Goal: Information Seeking & Learning: Learn about a topic

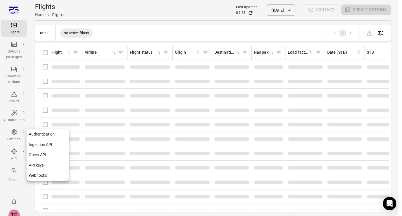
click at [13, 153] on icon "Main navigation" at bounding box center [14, 151] width 7 height 7
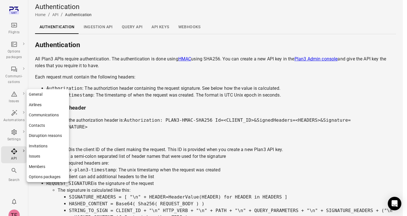
click at [43, 164] on link "Members" at bounding box center [48, 167] width 42 height 10
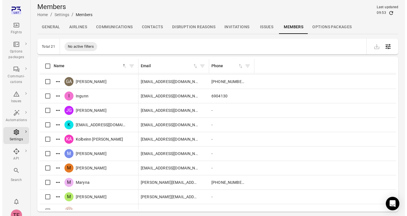
scroll to position [85, 0]
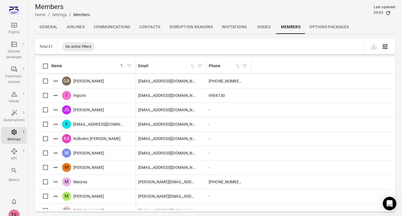
click at [324, 10] on div "Members Home / Settings / Members Last updated 09:53" at bounding box center [215, 10] width 361 height 16
click at [57, 139] on icon "Actions" at bounding box center [56, 139] width 6 height 6
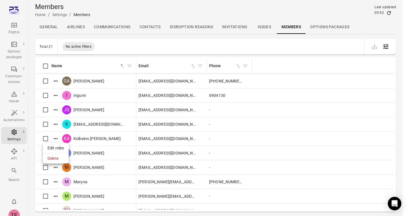
click at [61, 148] on span "Edit roles" at bounding box center [55, 148] width 17 height 6
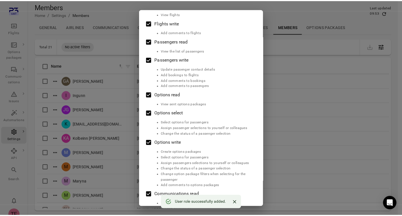
scroll to position [0, 0]
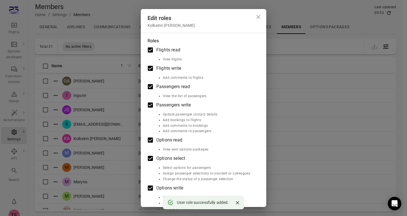
click at [256, 6] on div "Edit roles Kolbeinn [PERSON_NAME] Roles Flights read View flights Flights write…" at bounding box center [203, 108] width 407 height 216
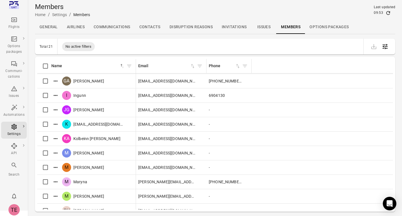
scroll to position [7, 0]
click at [18, 211] on div "TE" at bounding box center [13, 208] width 11 height 11
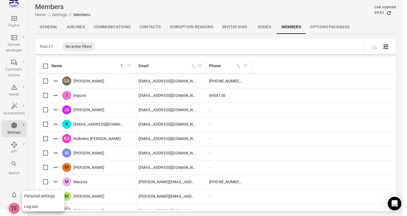
click at [29, 210] on button "Log out" at bounding box center [43, 206] width 42 height 10
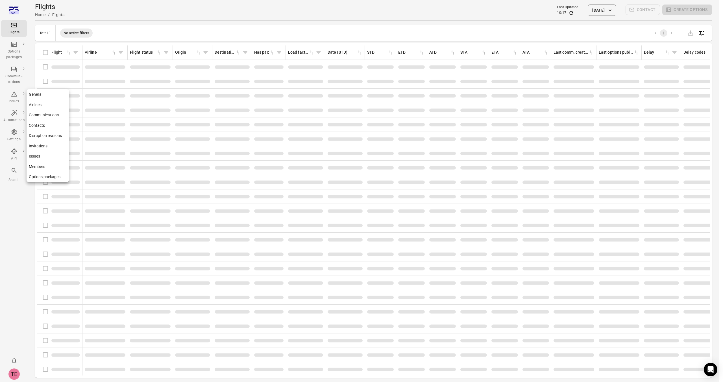
click at [13, 131] on icon "Main navigation" at bounding box center [14, 132] width 7 height 7
click at [16, 130] on icon "Main navigation" at bounding box center [14, 132] width 7 height 7
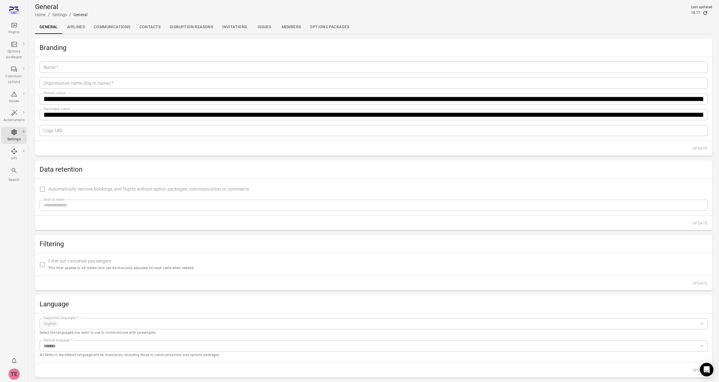
type input "*****"
type input "*******"
type input "**********"
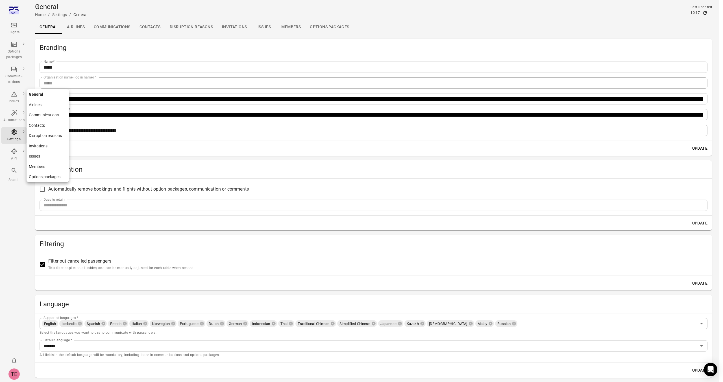
click at [46, 163] on link "Members" at bounding box center [48, 167] width 42 height 10
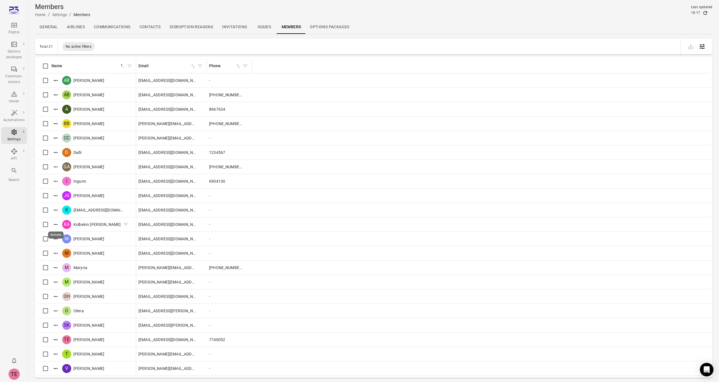
click at [55, 225] on icon "Actions" at bounding box center [56, 225] width 6 height 6
click at [58, 233] on span "Edit roles" at bounding box center [55, 233] width 17 height 6
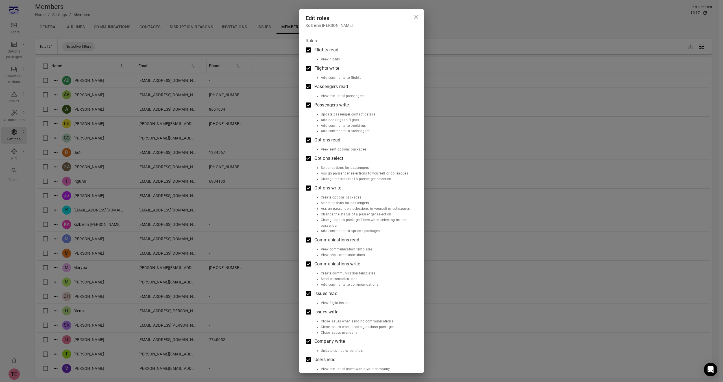
click at [13, 241] on div "Edit roles Kolbeinn [PERSON_NAME] Roles Flights read View flights Flights write…" at bounding box center [361, 191] width 723 height 382
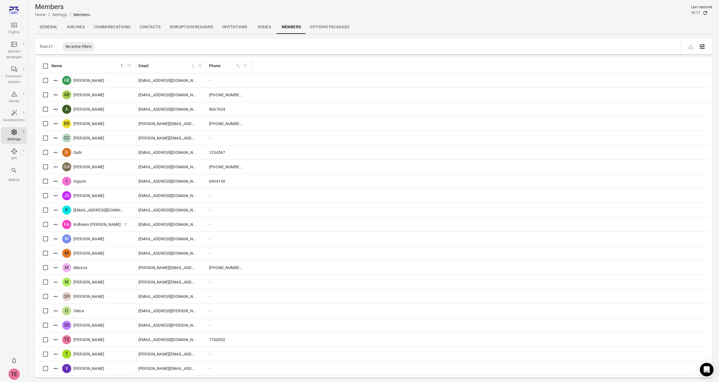
click at [102, 223] on span "Kolbeinn [PERSON_NAME]" at bounding box center [96, 225] width 47 height 6
click at [38, 163] on link "API keys" at bounding box center [48, 165] width 42 height 10
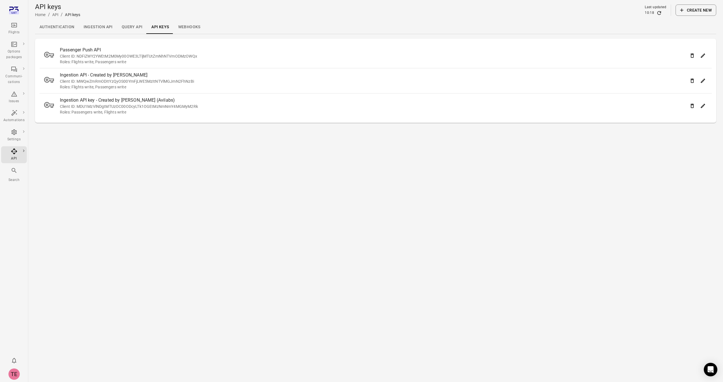
click at [133, 29] on link "Query API" at bounding box center [132, 27] width 30 height 14
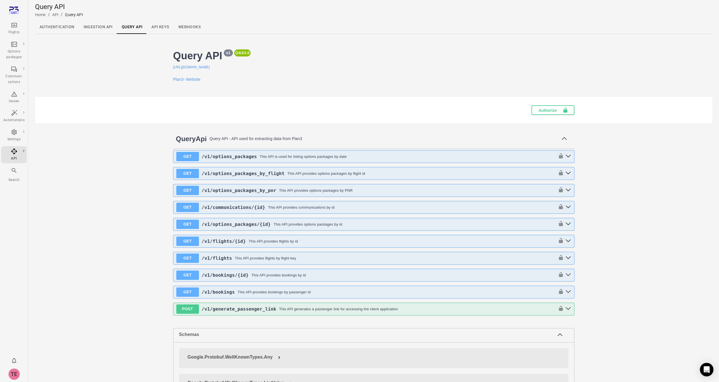
click at [97, 28] on link "Ingestion API" at bounding box center [98, 27] width 38 height 14
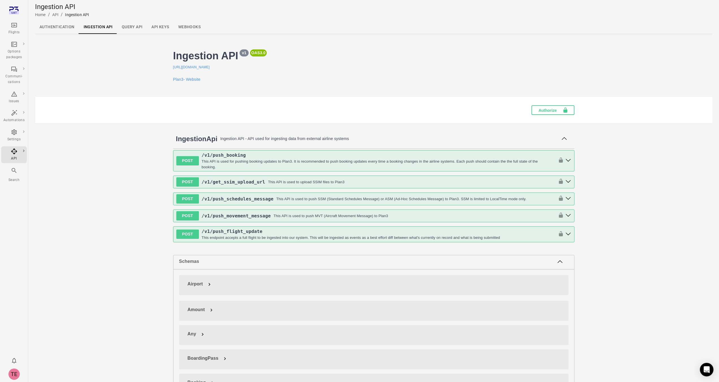
click at [60, 26] on link "Authentication" at bounding box center [57, 27] width 44 height 14
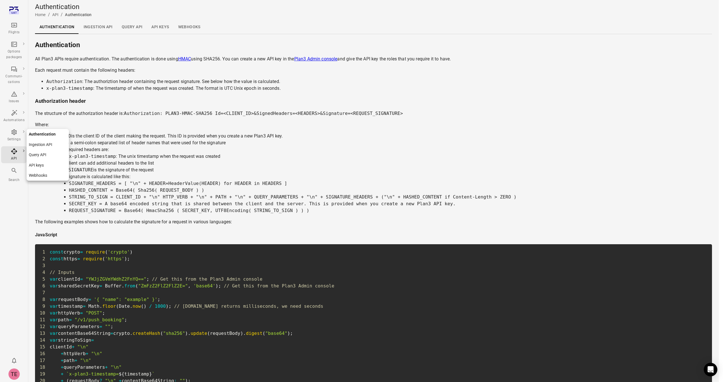
click at [50, 156] on link "Query API" at bounding box center [48, 155] width 42 height 10
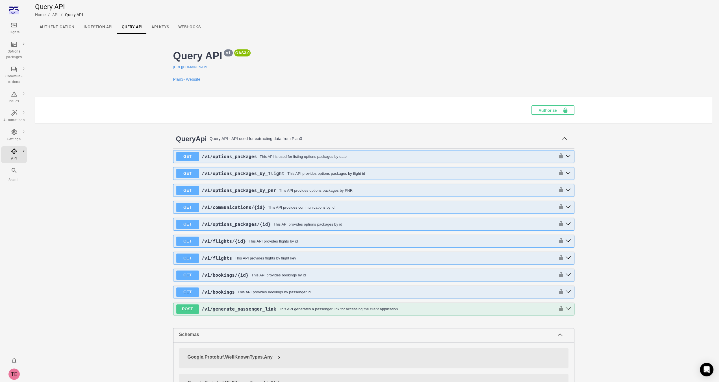
click at [162, 29] on link "API keys" at bounding box center [160, 27] width 27 height 14
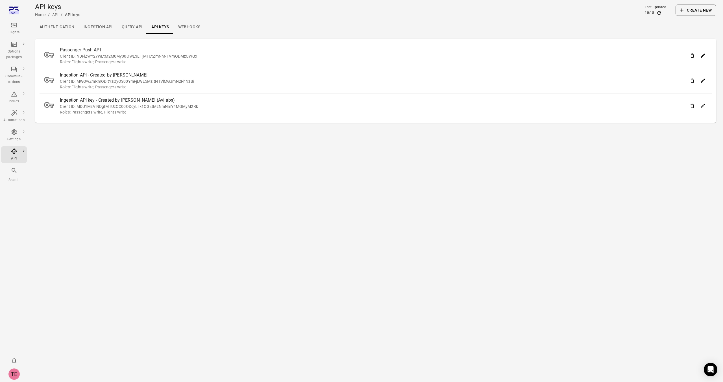
click at [97, 30] on link "Ingestion API" at bounding box center [98, 27] width 38 height 14
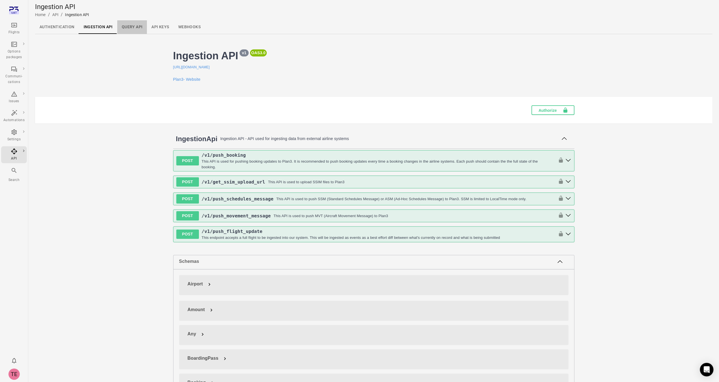
click at [133, 29] on link "Query API" at bounding box center [132, 27] width 30 height 14
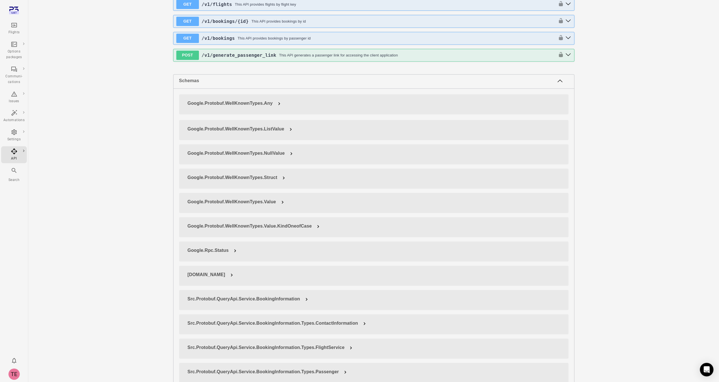
scroll to position [254, 0]
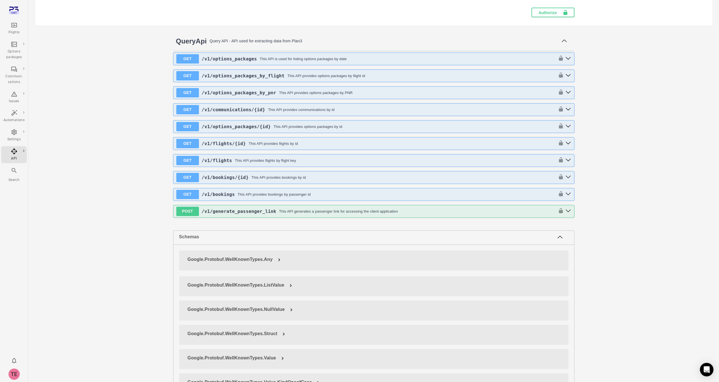
scroll to position [0, 0]
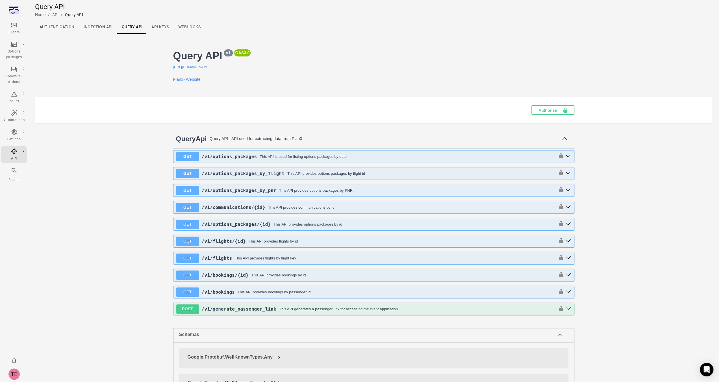
drag, startPoint x: 161, startPoint y: 25, endPoint x: 149, endPoint y: 42, distance: 21.6
click at [161, 25] on link "API keys" at bounding box center [160, 27] width 27 height 14
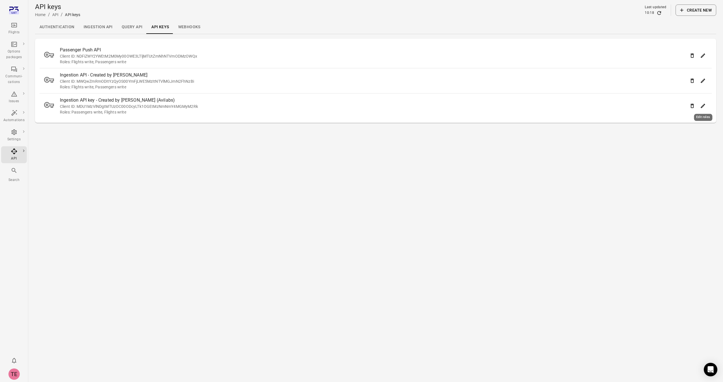
click at [704, 107] on icon "Edit roles" at bounding box center [703, 106] width 6 height 6
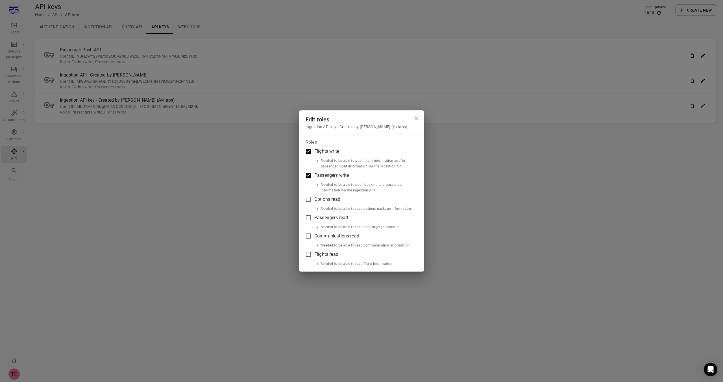
click at [419, 119] on icon "Close dialog" at bounding box center [416, 118] width 7 height 7
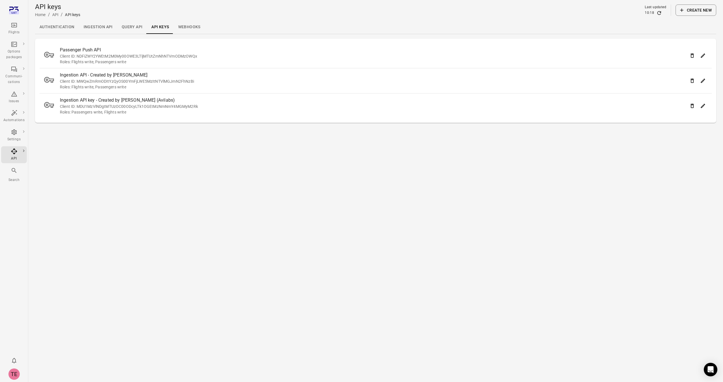
click at [193, 28] on link "Webhooks" at bounding box center [189, 27] width 31 height 14
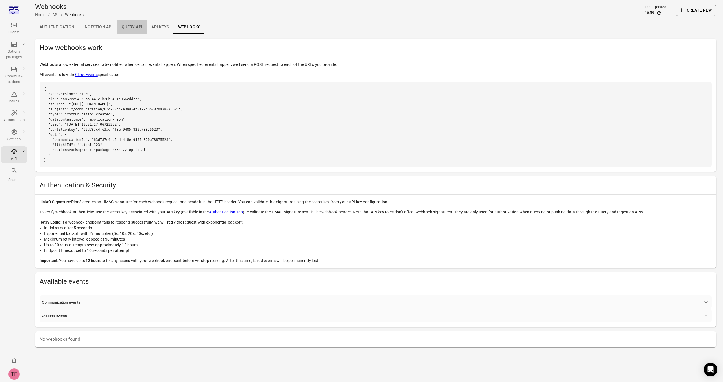
click at [134, 26] on link "Query API" at bounding box center [132, 27] width 30 height 14
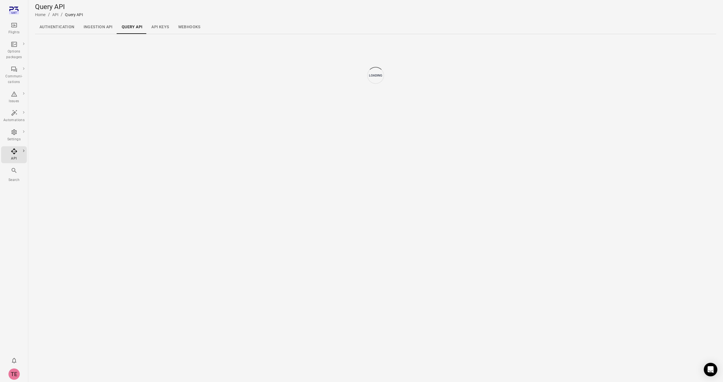
click at [155, 26] on link "API keys" at bounding box center [160, 27] width 27 height 14
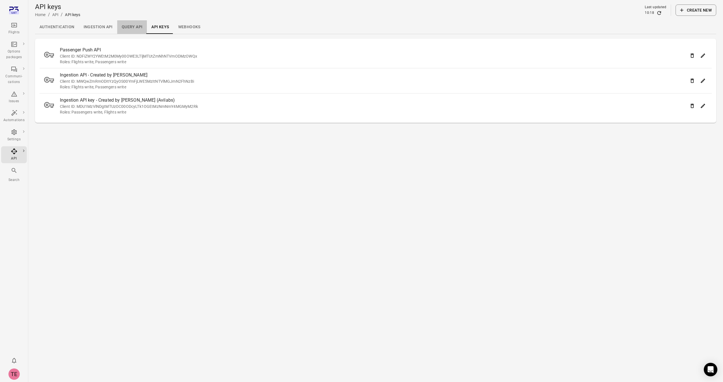
click at [135, 28] on link "Query API" at bounding box center [132, 27] width 30 height 14
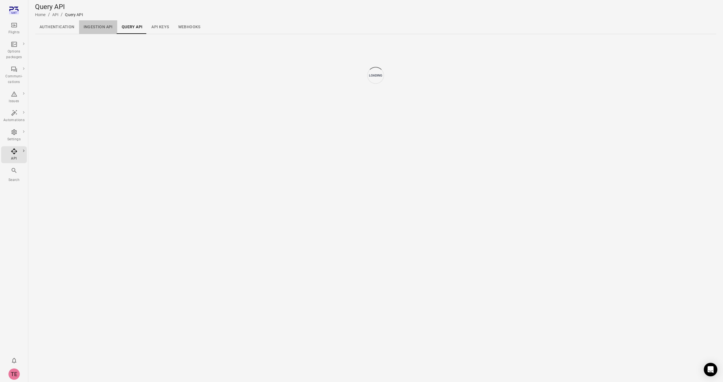
click at [104, 25] on link "Ingestion API" at bounding box center [98, 27] width 38 height 14
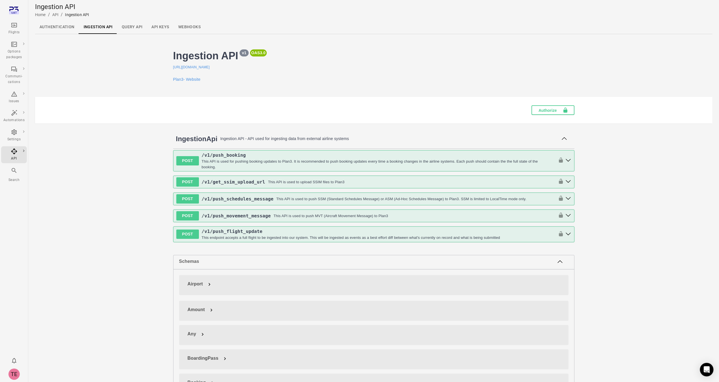
click at [330, 21] on div "Authentication Ingestion API Query API API keys Webhooks" at bounding box center [373, 27] width 677 height 14
